Goal: Task Accomplishment & Management: Manage account settings

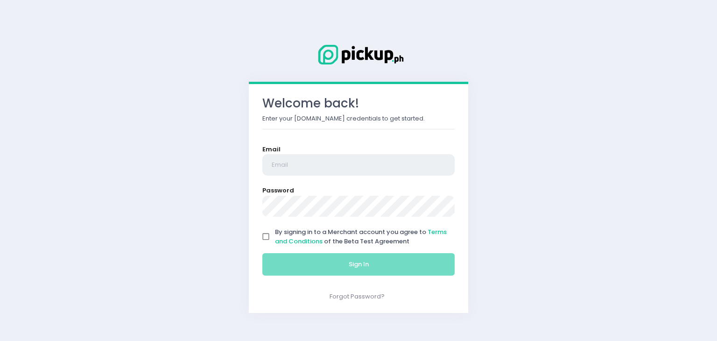
click at [373, 172] on input "email" at bounding box center [358, 164] width 192 height 21
type input "[PERSON_NAME][EMAIL_ADDRESS][DOMAIN_NAME]"
click at [346, 295] on link "Forgot Password?" at bounding box center [356, 296] width 55 height 9
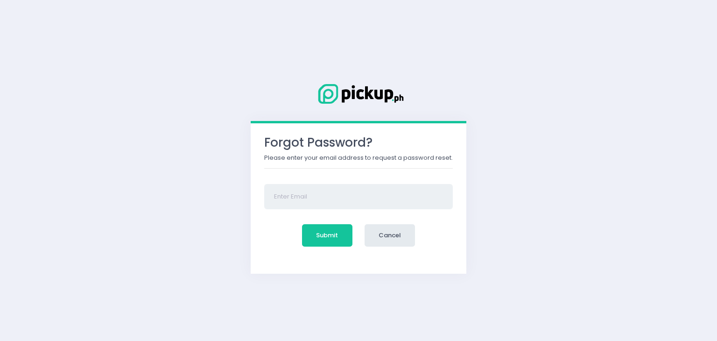
click at [319, 193] on input "email" at bounding box center [358, 196] width 189 height 25
type input "[PERSON_NAME][EMAIL_ADDRESS][DOMAIN_NAME]"
click at [327, 232] on button "Submit" at bounding box center [327, 235] width 50 height 22
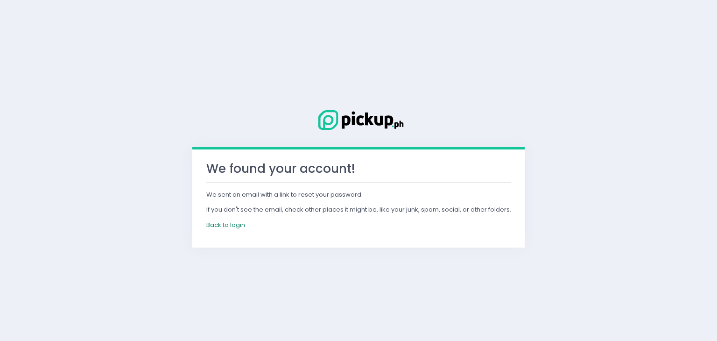
click at [237, 223] on link "Back to login" at bounding box center [225, 224] width 39 height 9
